Goal: Task Accomplishment & Management: Manage account settings

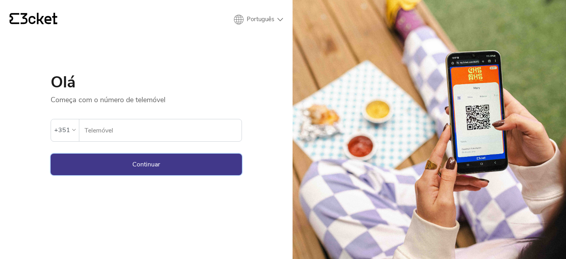
click at [135, 165] on button "Continuar" at bounding box center [146, 164] width 191 height 22
click at [120, 129] on input "Telemóvel" at bounding box center [162, 130] width 157 height 22
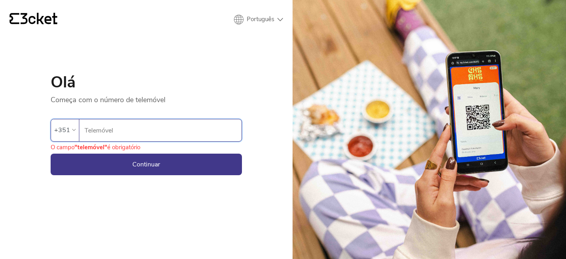
type input "930557966"
click at [131, 161] on button "Continuar" at bounding box center [146, 164] width 191 height 22
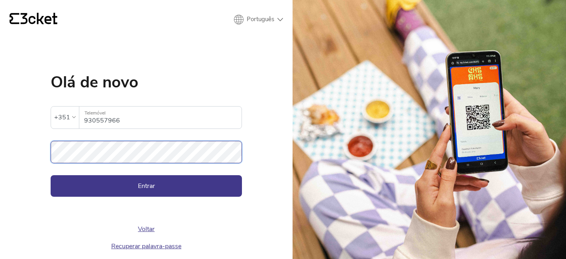
click at [51, 175] on button "Entrar" at bounding box center [146, 186] width 191 height 22
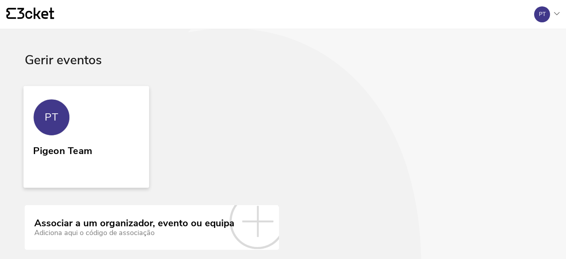
click at [116, 150] on link "PT Pigeon Team" at bounding box center [87, 137] width 126 height 102
